Goal: Task Accomplishment & Management: Manage account settings

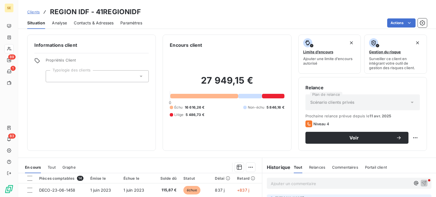
scroll to position [102, 0]
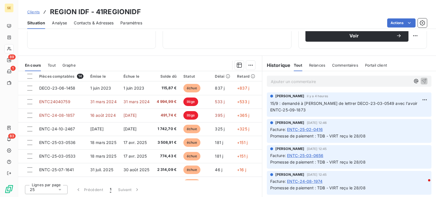
click at [35, 12] on span "Clients" at bounding box center [33, 12] width 12 height 5
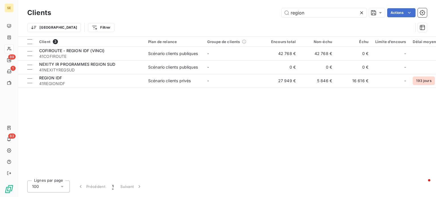
drag, startPoint x: 316, startPoint y: 10, endPoint x: 255, endPoint y: 10, distance: 61.6
click at [277, 10] on div "region Actions" at bounding box center [242, 12] width 369 height 9
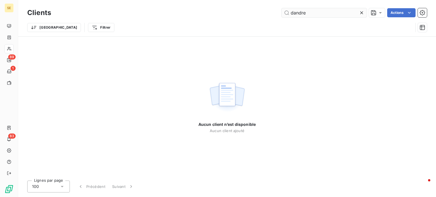
drag, startPoint x: 293, startPoint y: 12, endPoint x: 283, endPoint y: 14, distance: 9.9
click at [283, 14] on input "dandre" at bounding box center [324, 12] width 85 height 9
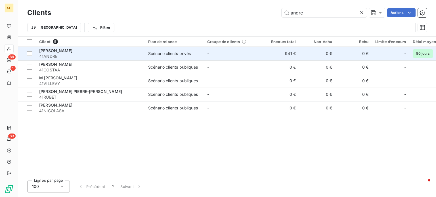
type input "andre"
click at [84, 52] on div "[PERSON_NAME]" at bounding box center [90, 51] width 102 height 6
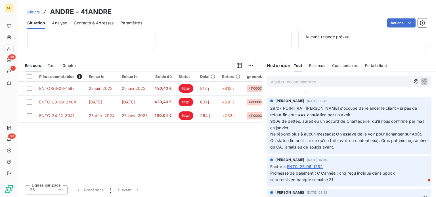
scroll to position [28, 0]
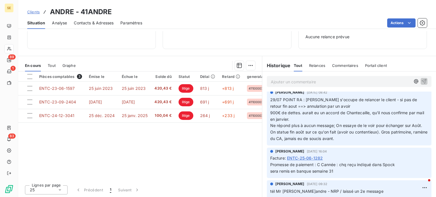
click at [31, 11] on span "Clients" at bounding box center [33, 12] width 12 height 5
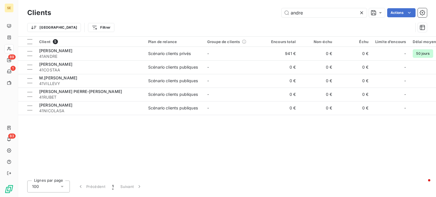
drag, startPoint x: 306, startPoint y: 16, endPoint x: 245, endPoint y: 16, distance: 61.0
click at [245, 16] on div "andre Actions" at bounding box center [242, 12] width 369 height 9
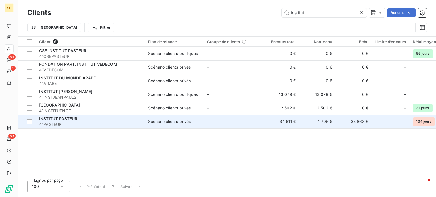
type input "institut"
click at [131, 125] on span "41PASTEUR" at bounding box center [90, 125] width 102 height 6
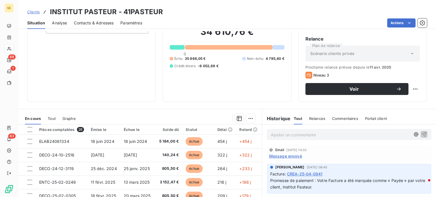
scroll to position [102, 0]
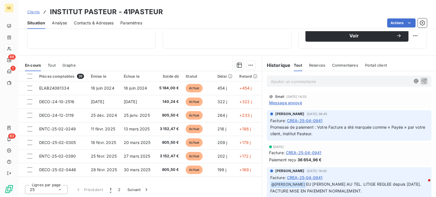
click at [311, 80] on p "Ajouter un commentaire ﻿" at bounding box center [341, 81] width 140 height 7
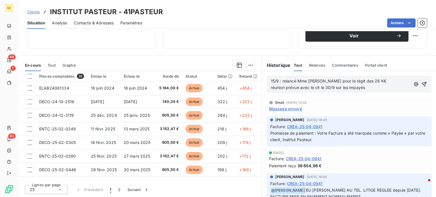
click at [298, 87] on span "15/9 : relancé Mme [PERSON_NAME] pour le règlt des 28 K€ réunion prévue avec le…" at bounding box center [328, 84] width 115 height 11
click at [421, 83] on icon "button" at bounding box center [424, 84] width 6 height 6
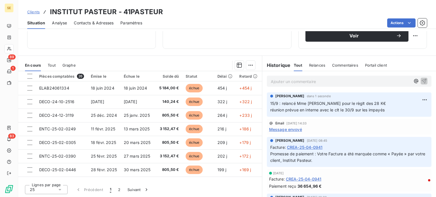
click at [32, 11] on span "Clients" at bounding box center [33, 12] width 12 height 5
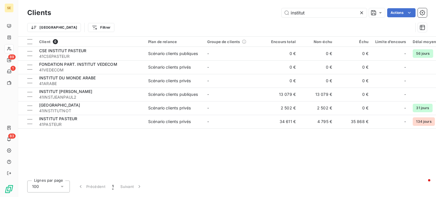
drag, startPoint x: 321, startPoint y: 10, endPoint x: 248, endPoint y: 11, distance: 72.6
click at [249, 11] on div "institut Actions" at bounding box center [242, 12] width 369 height 9
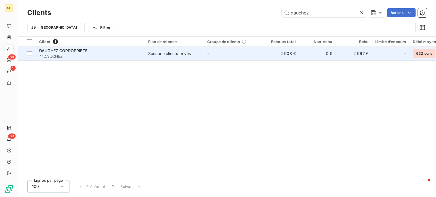
type input "dauchez"
click at [83, 52] on span "DAUCHEZ COPROPRIETE" at bounding box center [63, 50] width 48 height 5
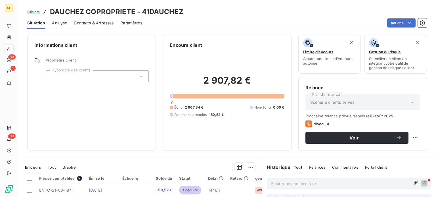
click at [103, 22] on span "Contacts & Adresses" at bounding box center [94, 23] width 40 height 6
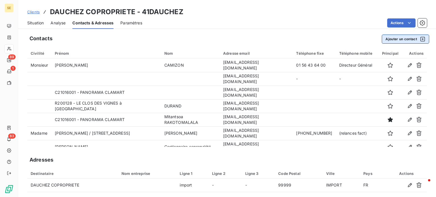
click at [400, 40] on button "Ajouter un contact" at bounding box center [405, 39] width 47 height 9
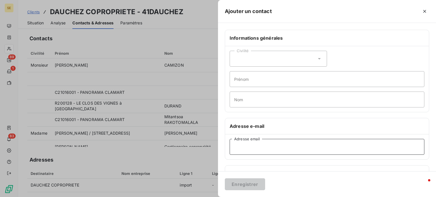
click at [252, 151] on input "Adresse email" at bounding box center [327, 147] width 195 height 16
paste input "[PERSON_NAME][EMAIL_ADDRESS][DOMAIN_NAME]"
type input "[PERSON_NAME][EMAIL_ADDRESS][DOMAIN_NAME]"
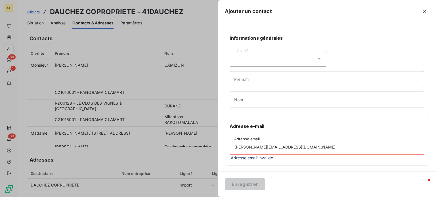
click at [320, 56] on icon at bounding box center [319, 59] width 6 height 6
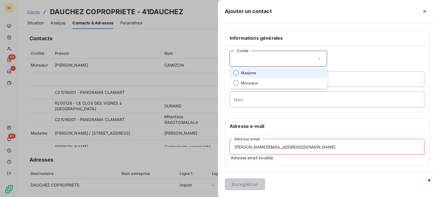
click at [243, 72] on span "Madame" at bounding box center [248, 72] width 15 height 5
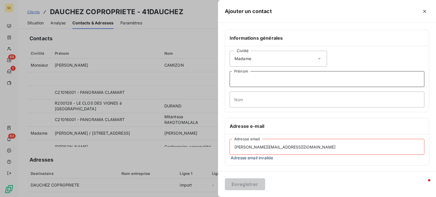
click at [243, 78] on input "Prénom" at bounding box center [327, 79] width 195 height 16
type input "[PERSON_NAME]"
click at [251, 101] on input "Nom" at bounding box center [327, 100] width 195 height 16
type input "RANARIVELO"
click at [296, 147] on input "[PERSON_NAME][EMAIL_ADDRESS][DOMAIN_NAME]" at bounding box center [327, 147] width 195 height 16
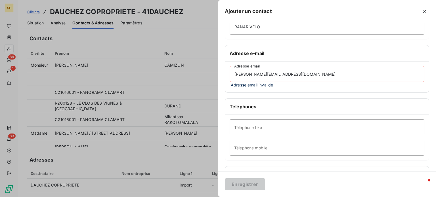
scroll to position [85, 0]
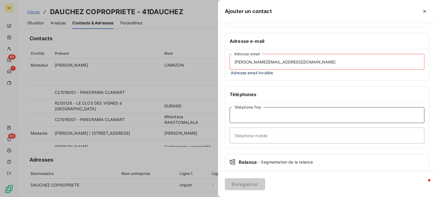
click at [266, 112] on input "Téléphone fixe" at bounding box center [327, 115] width 195 height 16
click at [303, 62] on input "[PERSON_NAME][EMAIL_ADDRESS][DOMAIN_NAME]" at bounding box center [327, 62] width 195 height 16
click at [247, 112] on input "Téléphone fixe" at bounding box center [327, 115] width 195 height 16
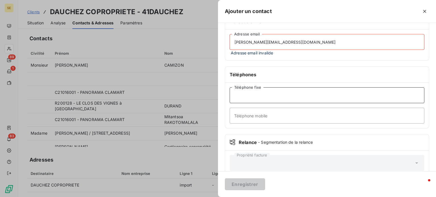
scroll to position [115, 0]
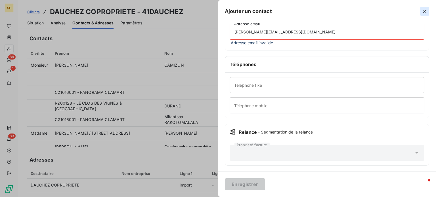
click at [426, 13] on icon "button" at bounding box center [425, 12] width 6 height 6
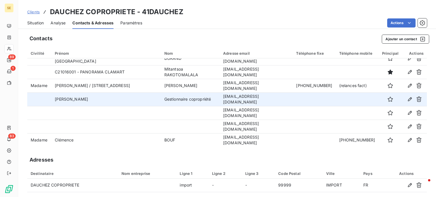
scroll to position [0, 0]
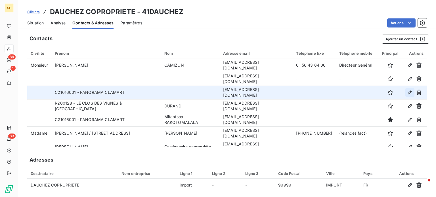
click at [408, 92] on icon "button" at bounding box center [410, 93] width 4 height 4
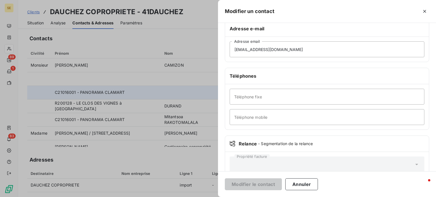
scroll to position [109, 0]
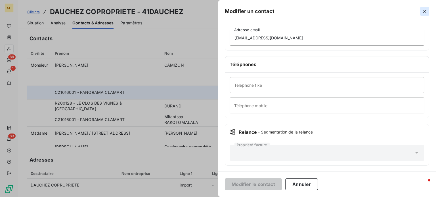
click at [423, 10] on icon "button" at bounding box center [425, 12] width 6 height 6
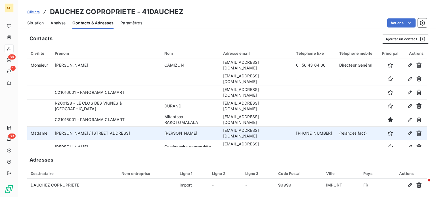
scroll to position [48, 0]
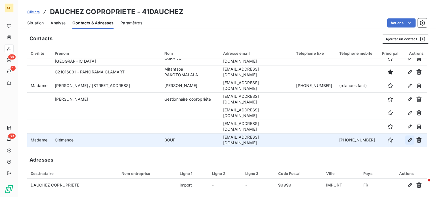
click at [407, 139] on icon "button" at bounding box center [410, 140] width 6 height 6
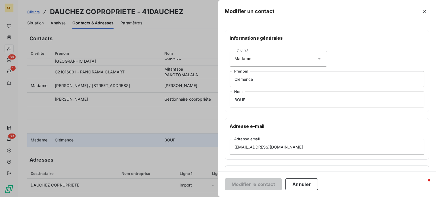
scroll to position [85, 0]
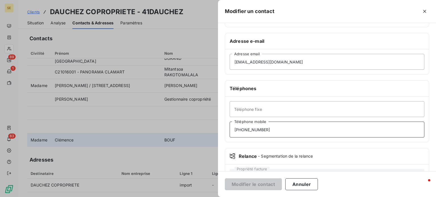
drag, startPoint x: 269, startPoint y: 127, endPoint x: 145, endPoint y: 130, distance: 124.0
click at [145, 197] on div "Modifier un contact Informations générales Civilité Madame Clémence Prénom BOUF…" at bounding box center [218, 197] width 436 height 0
click at [297, 185] on button "Annuler" at bounding box center [301, 184] width 33 height 12
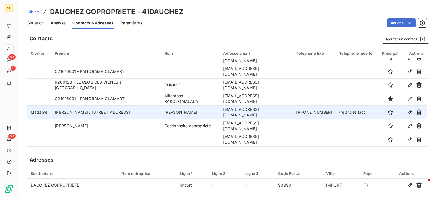
scroll to position [0, 0]
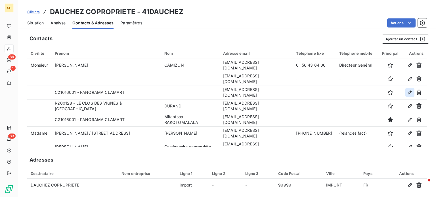
click at [408, 91] on icon "button" at bounding box center [410, 93] width 4 height 4
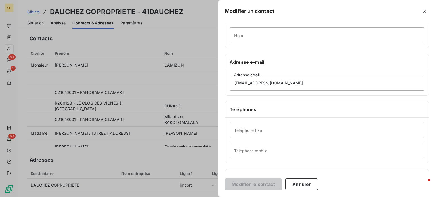
scroll to position [109, 0]
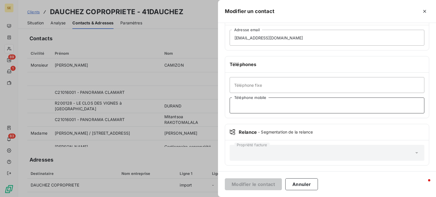
click at [270, 100] on input "Téléphone mobile" at bounding box center [327, 106] width 195 height 16
paste input "[PHONE_NUMBER]"
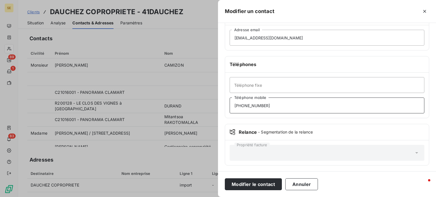
type input "[PHONE_NUMBER]"
click at [225, 178] on button "Modifier le contact" at bounding box center [253, 184] width 57 height 12
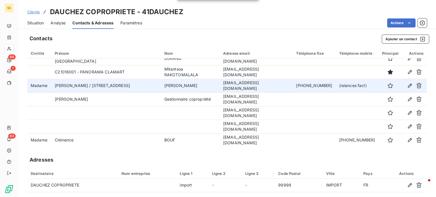
scroll to position [48, 0]
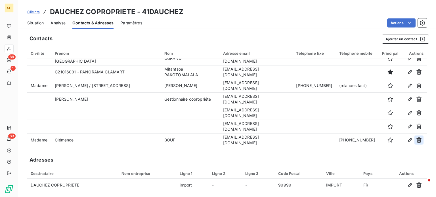
click at [416, 140] on icon "button" at bounding box center [419, 140] width 6 height 6
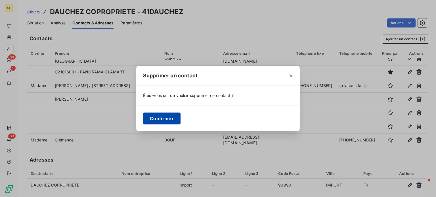
click at [152, 123] on button "Confirmer" at bounding box center [161, 119] width 37 height 12
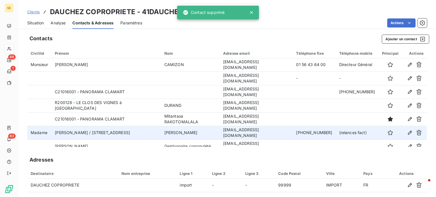
scroll to position [0, 0]
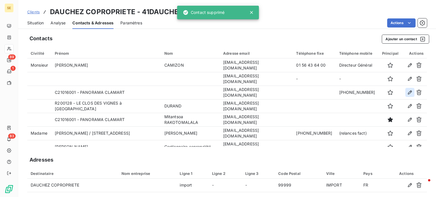
click at [407, 92] on icon "button" at bounding box center [410, 93] width 6 height 6
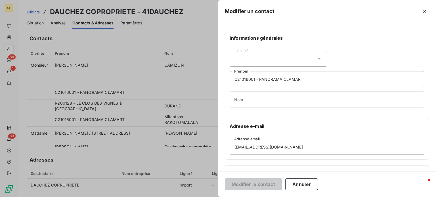
click at [316, 58] on icon at bounding box center [319, 59] width 6 height 6
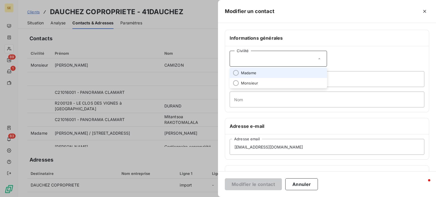
click at [252, 73] on span "Madame" at bounding box center [248, 72] width 15 height 5
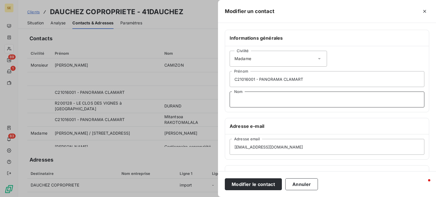
click at [247, 104] on input "Nom" at bounding box center [327, 100] width 195 height 16
type input "BOUF"
click at [225, 178] on button "Modifier le contact" at bounding box center [253, 184] width 57 height 12
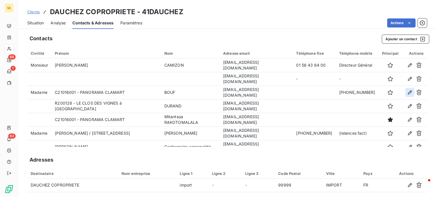
click at [407, 93] on icon "button" at bounding box center [410, 93] width 6 height 6
type input "C21016001 - PANORAMA CLAMART"
type input "BOUF"
type input "[EMAIL_ADDRESS][DOMAIN_NAME]"
type input "[PHONE_NUMBER]"
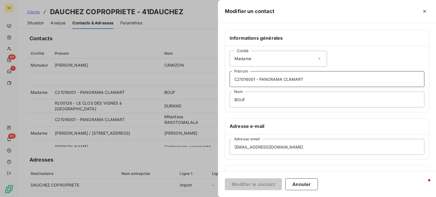
click at [234, 81] on input "C21016001 - PANORAMA CLAMART" at bounding box center [327, 79] width 195 height 16
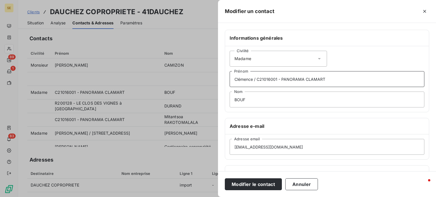
type input "Clémence / C21016001 - PANORAMA CLAMART"
click at [225, 178] on button "Modifier le contact" at bounding box center [253, 184] width 57 height 12
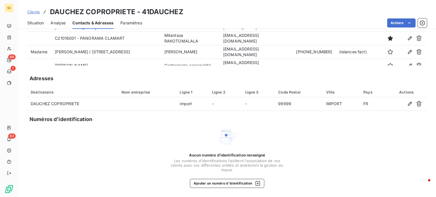
click at [35, 9] on link "Clients" at bounding box center [33, 12] width 12 height 6
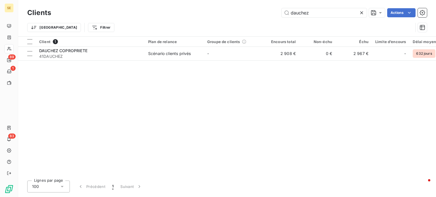
drag, startPoint x: 311, startPoint y: 14, endPoint x: 201, endPoint y: 13, distance: 109.8
click at [201, 13] on div "dauchez Actions" at bounding box center [242, 12] width 369 height 9
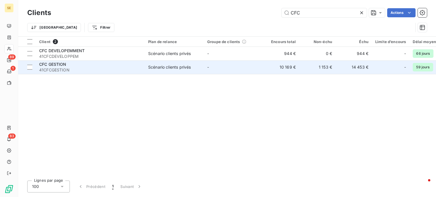
type input "CFC"
click at [79, 67] on div "CFC GESTION" at bounding box center [90, 65] width 102 height 6
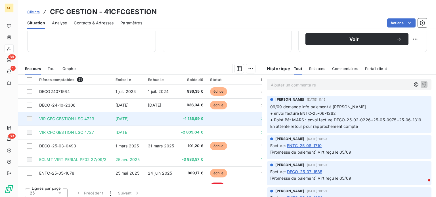
scroll to position [102, 0]
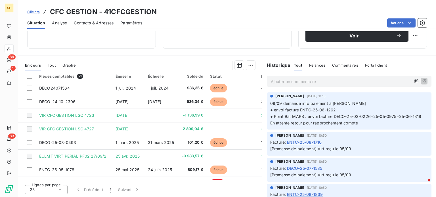
click at [35, 10] on span "Clients" at bounding box center [33, 12] width 12 height 5
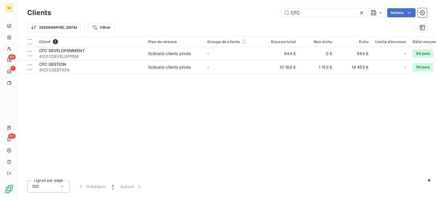
drag, startPoint x: 309, startPoint y: 14, endPoint x: 230, endPoint y: 14, distance: 79.5
click at [230, 14] on div "CFC Actions" at bounding box center [242, 12] width 369 height 9
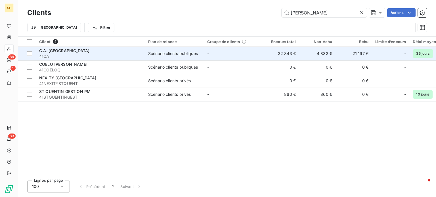
type input "[PERSON_NAME]"
click at [104, 55] on span "41CA" at bounding box center [90, 57] width 102 height 6
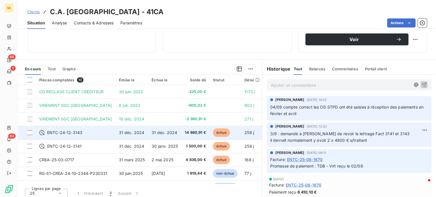
scroll to position [102, 0]
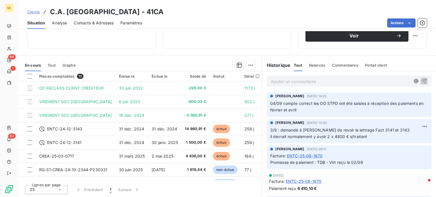
click at [32, 11] on span "Clients" at bounding box center [33, 12] width 12 height 5
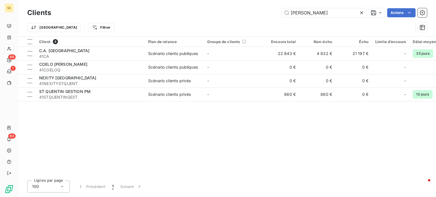
drag, startPoint x: 324, startPoint y: 11, endPoint x: 203, endPoint y: 7, distance: 120.4
click at [204, 6] on div "Clients [PERSON_NAME] Actions Trier Filtrer" at bounding box center [227, 18] width 418 height 36
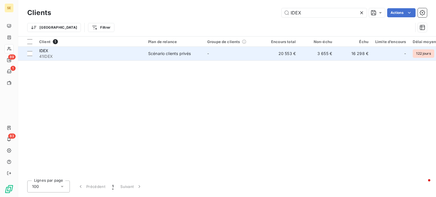
type input "IDEX"
click at [142, 54] on td "IDEX 41IDEX" at bounding box center [90, 54] width 109 height 14
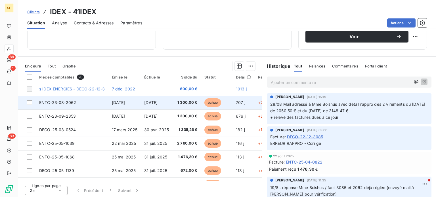
scroll to position [102, 0]
